Goal: Connect with others: Establish contact or relationships with other users

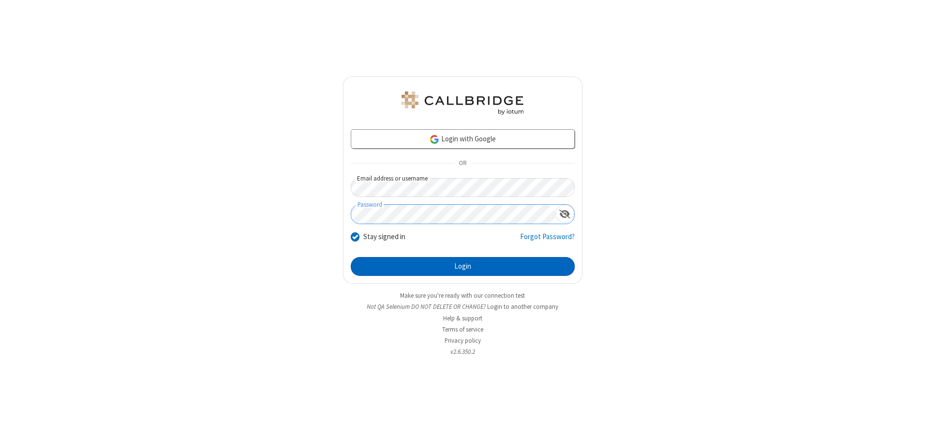
click at [463, 266] on button "Login" at bounding box center [463, 266] width 224 height 19
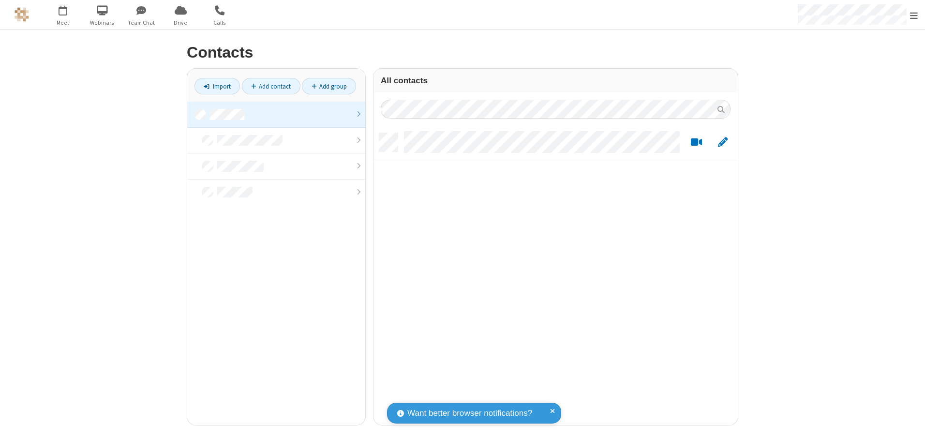
scroll to position [292, 357]
click at [276, 114] on link at bounding box center [276, 115] width 178 height 26
click at [271, 86] on link "Add contact" at bounding box center [271, 86] width 59 height 16
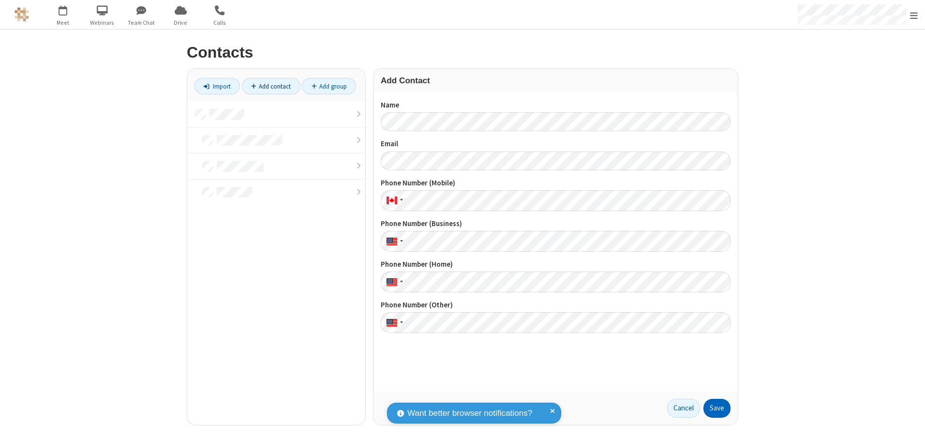
click at [717, 408] on button "Save" at bounding box center [717, 408] width 27 height 19
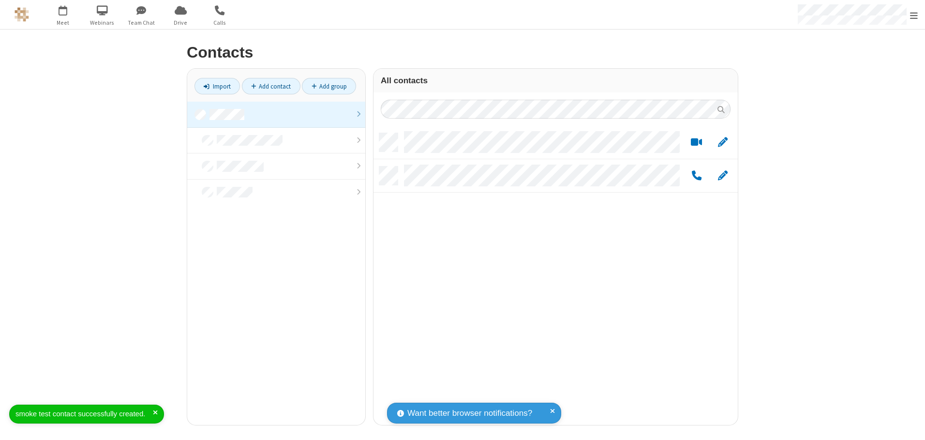
scroll to position [292, 357]
click at [271, 86] on link "Add contact" at bounding box center [271, 86] width 59 height 16
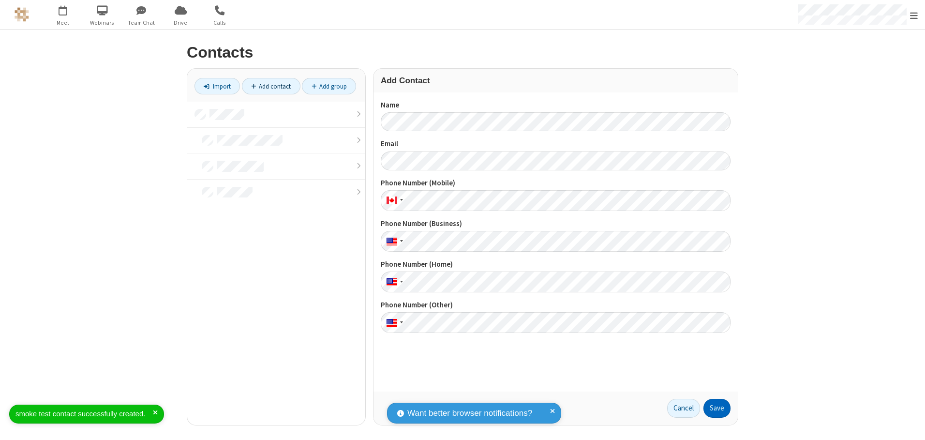
click at [717, 408] on button "Save" at bounding box center [717, 408] width 27 height 19
